Goal: Navigation & Orientation: Understand site structure

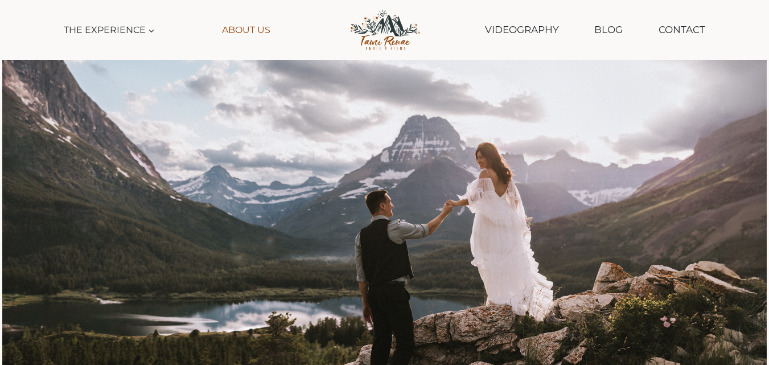
click at [261, 30] on link "About Us" at bounding box center [245, 30] width 59 height 26
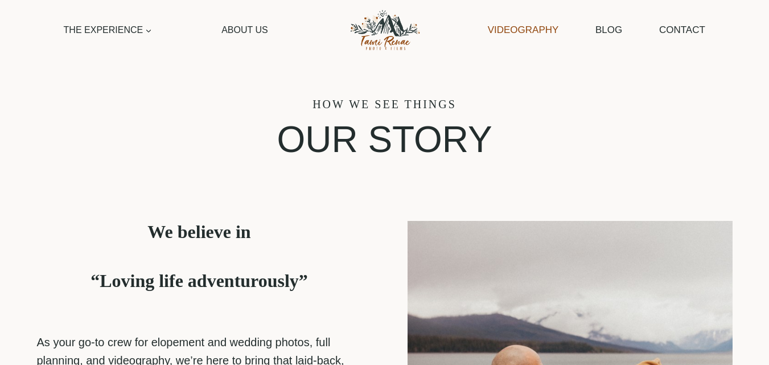
click at [538, 29] on link "Videography" at bounding box center [523, 29] width 82 height 29
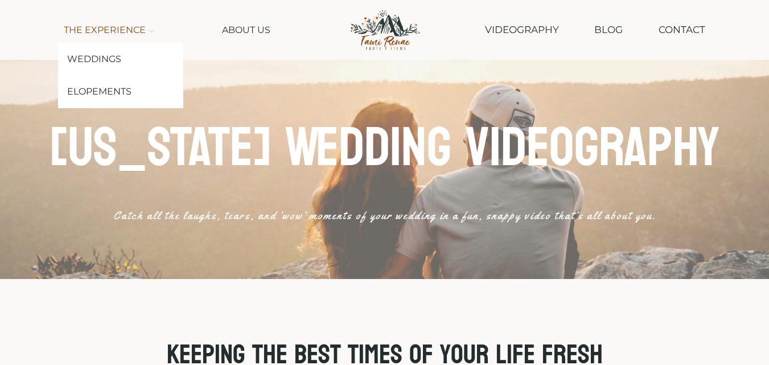
click at [118, 32] on span "The Experience Expand" at bounding box center [109, 30] width 91 height 15
